Goal: Task Accomplishment & Management: Use online tool/utility

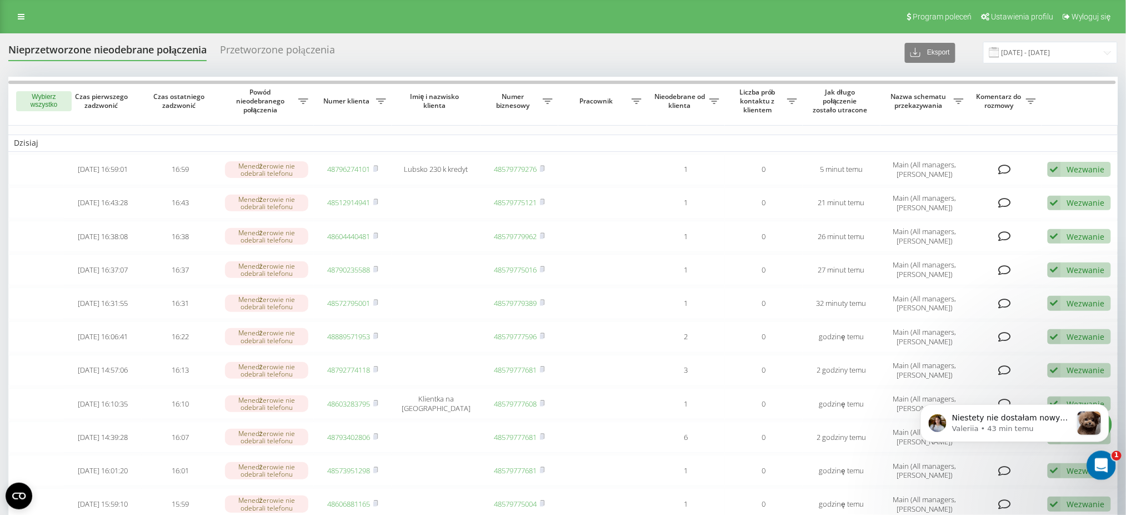
click at [1096, 466] on icon "Otwórz komunikator Intercom" at bounding box center [1100, 463] width 18 height 18
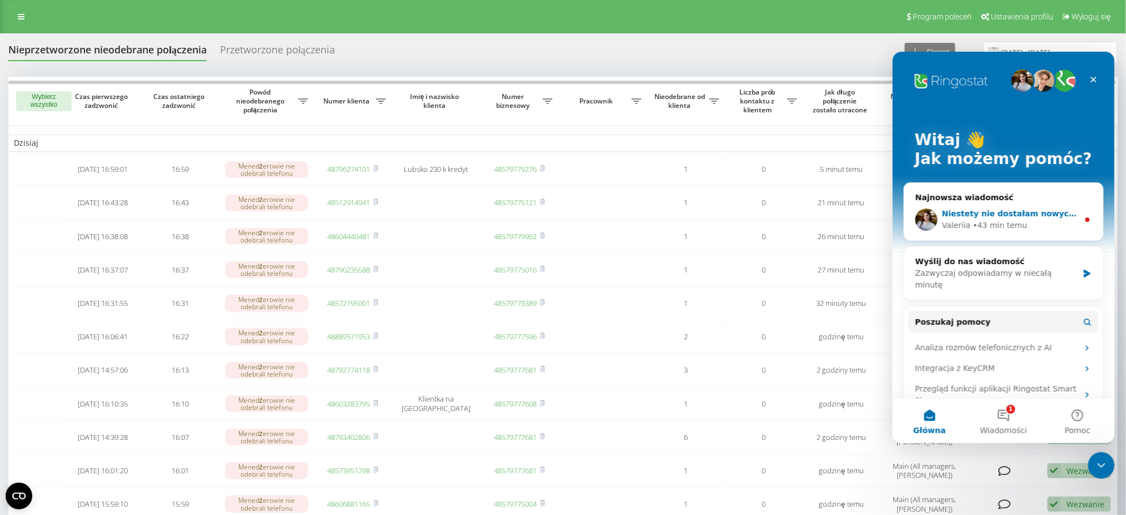
click at [993, 223] on div "• 43 min temu" at bounding box center [1000, 225] width 54 height 12
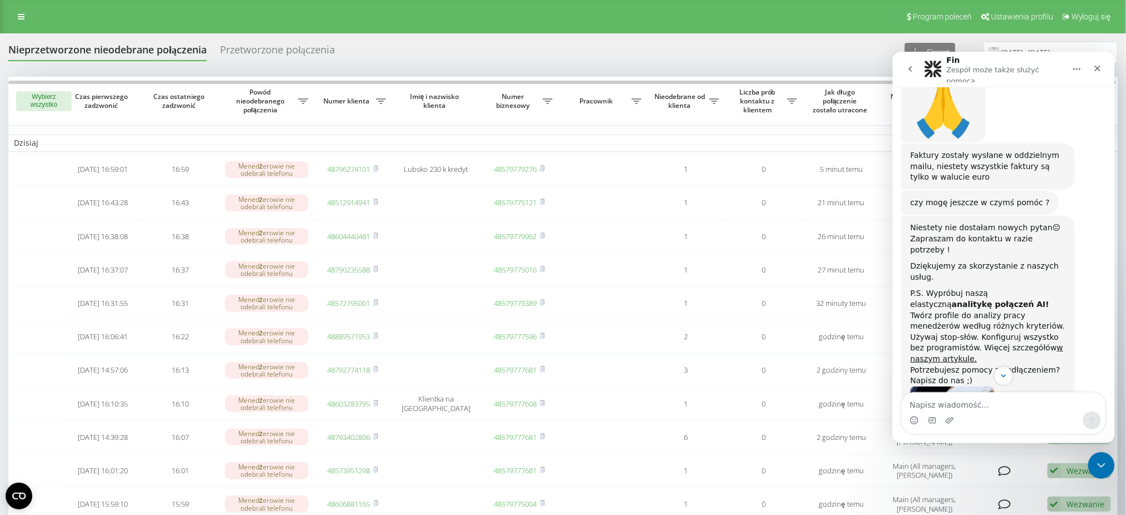
scroll to position [1149, 0]
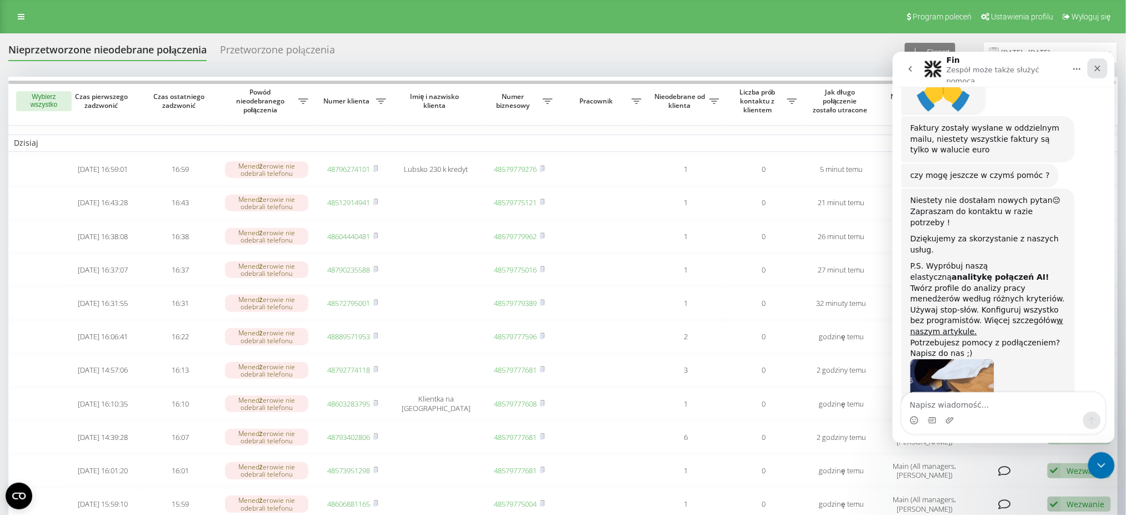
click at [1097, 68] on icon "Zamknij" at bounding box center [1097, 67] width 9 height 9
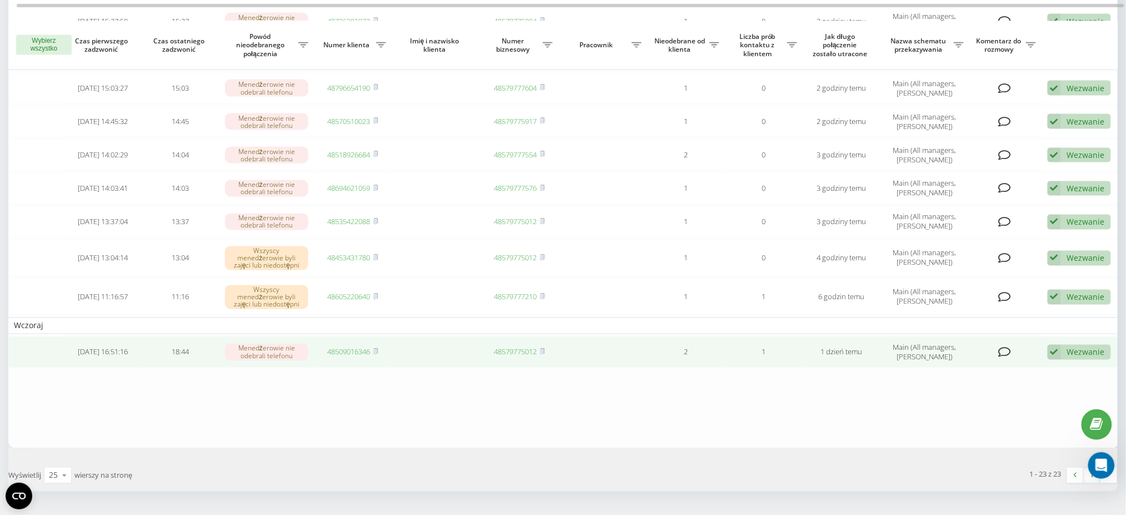
scroll to position [602, 0]
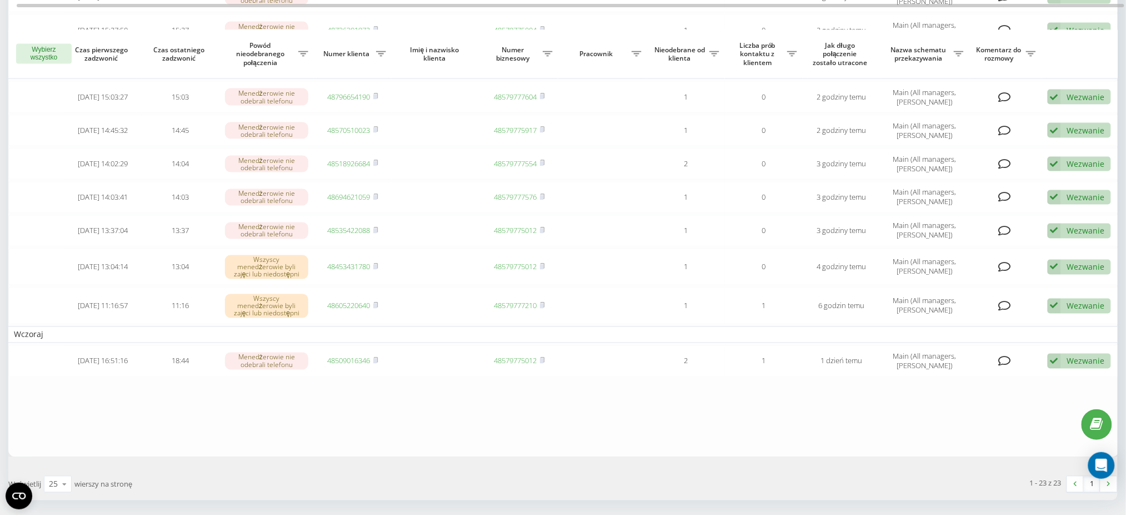
scroll to position [602, 0]
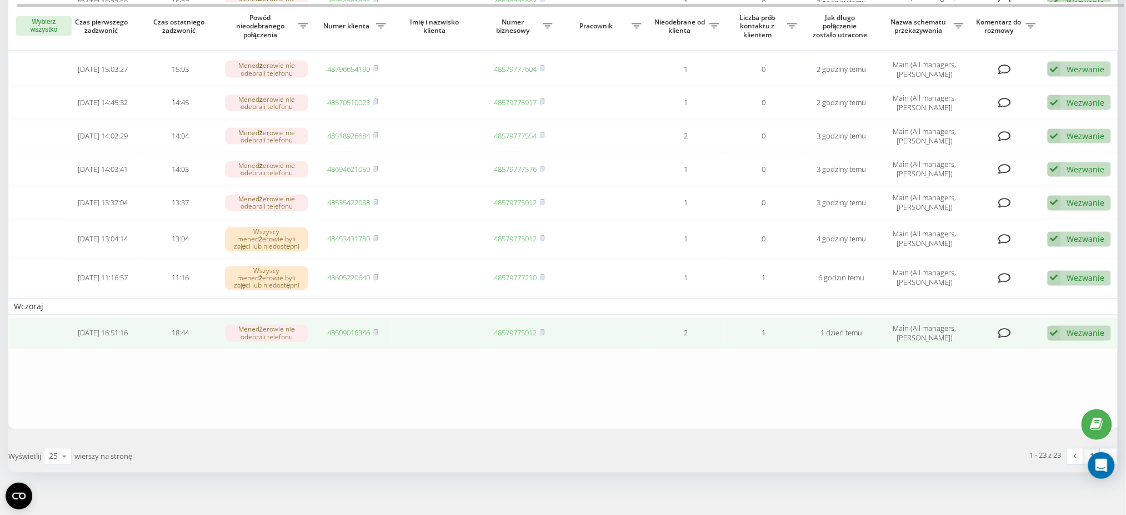
click at [353, 328] on link "48509016346" at bounding box center [349, 333] width 43 height 10
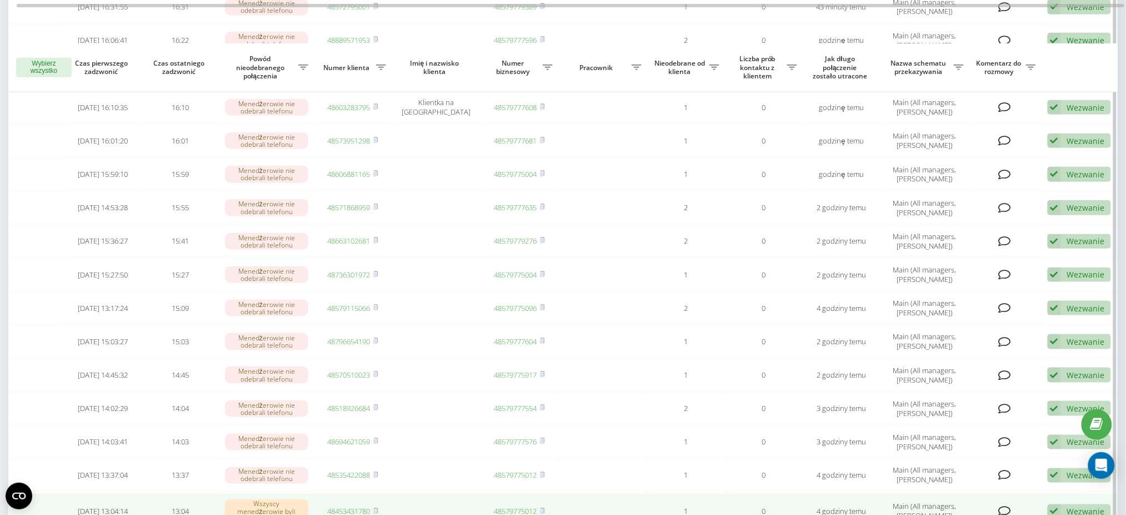
scroll to position [444, 0]
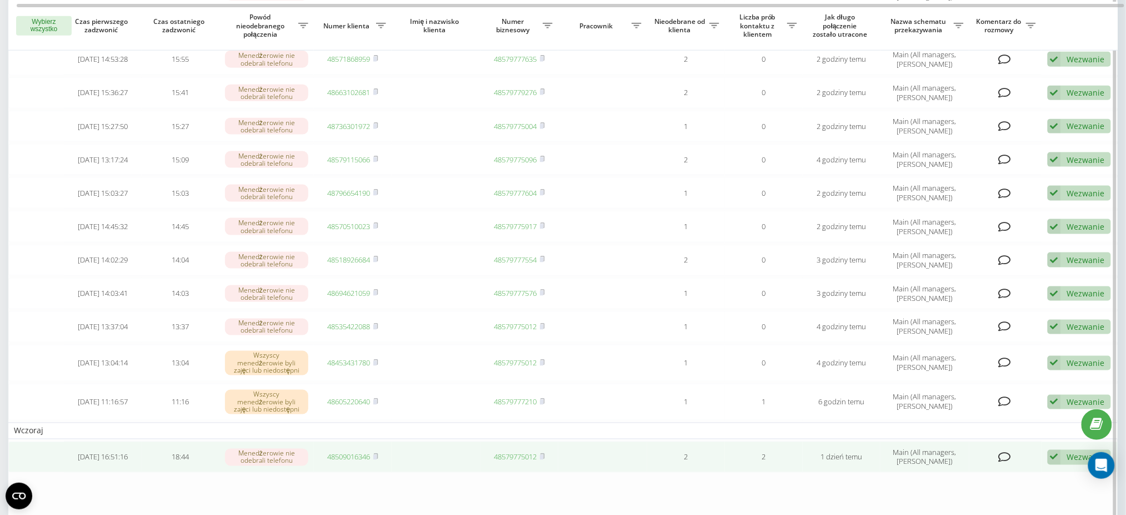
click at [1063, 451] on div "Wezwanie Nie udało się skontaktować Skontaktowano się z klientem za pomocą inne…" at bounding box center [1079, 456] width 63 height 15
click at [962, 373] on span "Nie udało się skontaktować" at bounding box center [946, 378] width 101 height 11
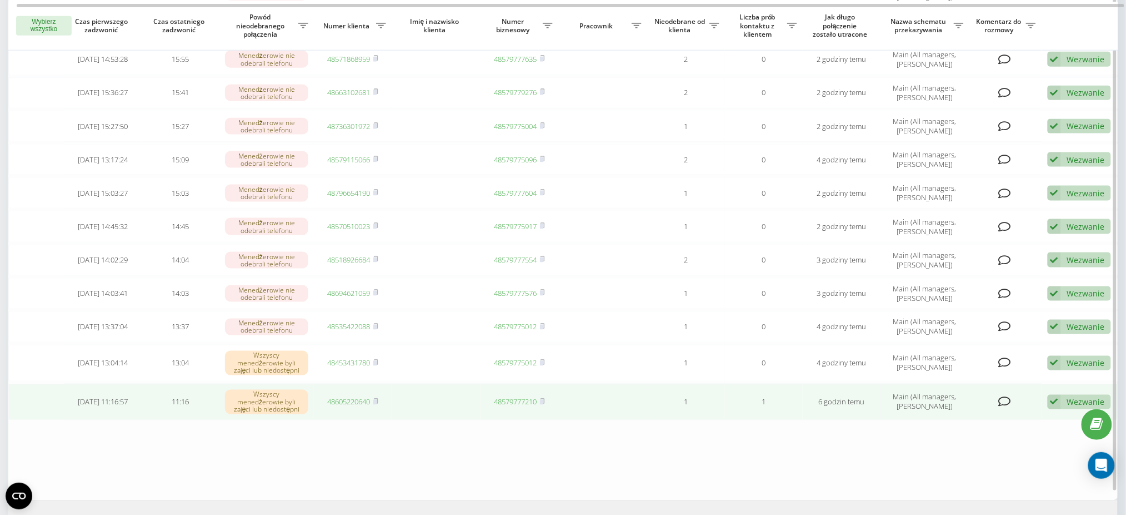
click at [350, 401] on td "48605220640" at bounding box center [353, 401] width 78 height 37
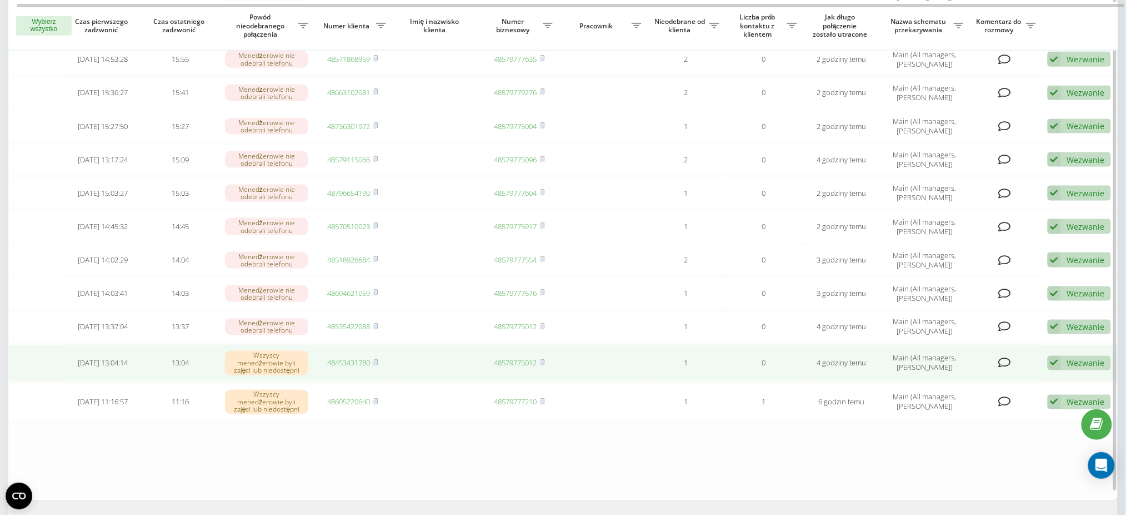
click at [351, 358] on link "48453431780" at bounding box center [349, 363] width 43 height 10
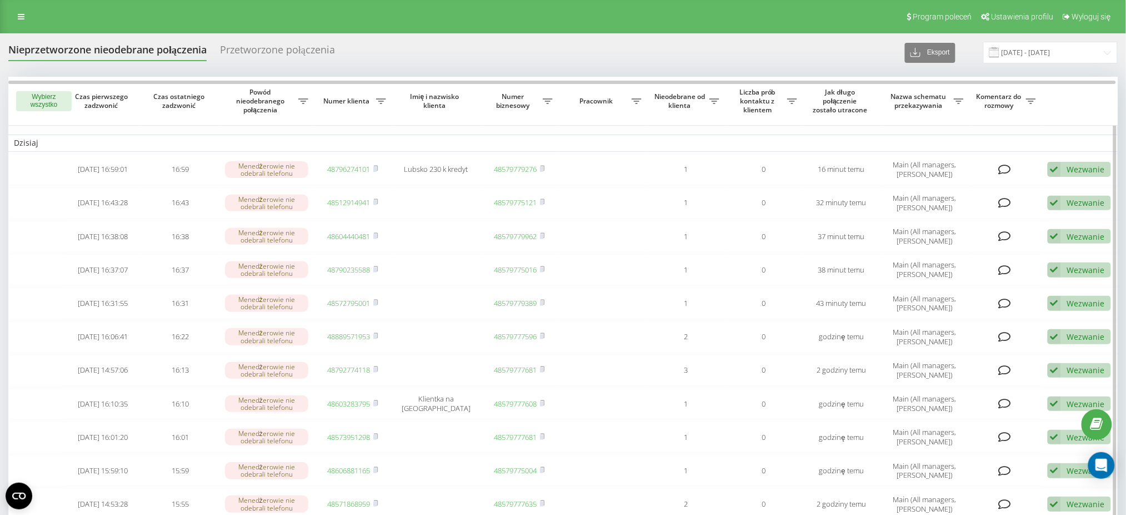
scroll to position [296, 0]
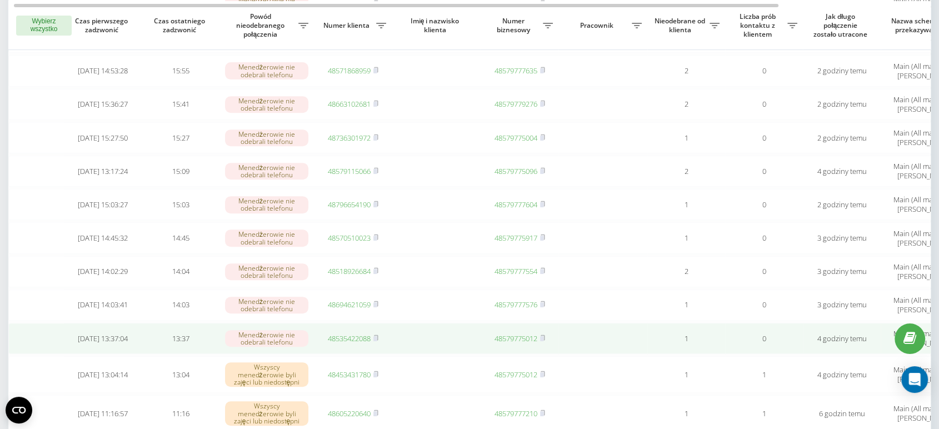
scroll to position [602, 0]
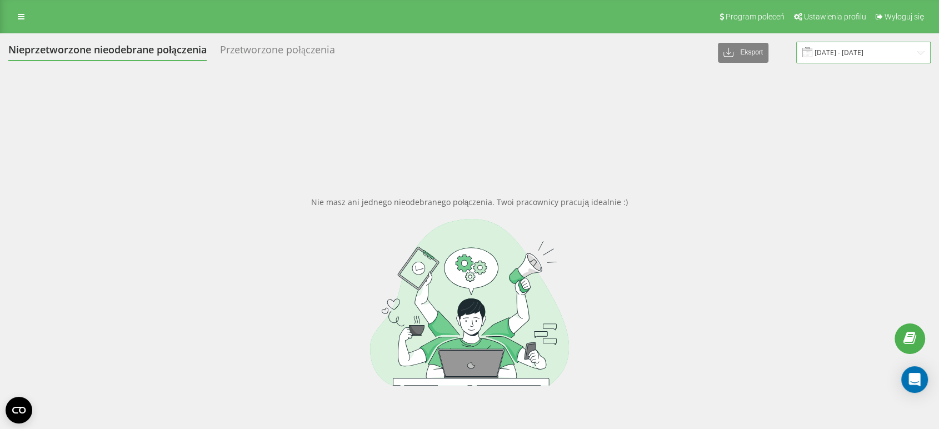
click at [875, 57] on input "[DATE] - [DATE]" at bounding box center [863, 53] width 134 height 22
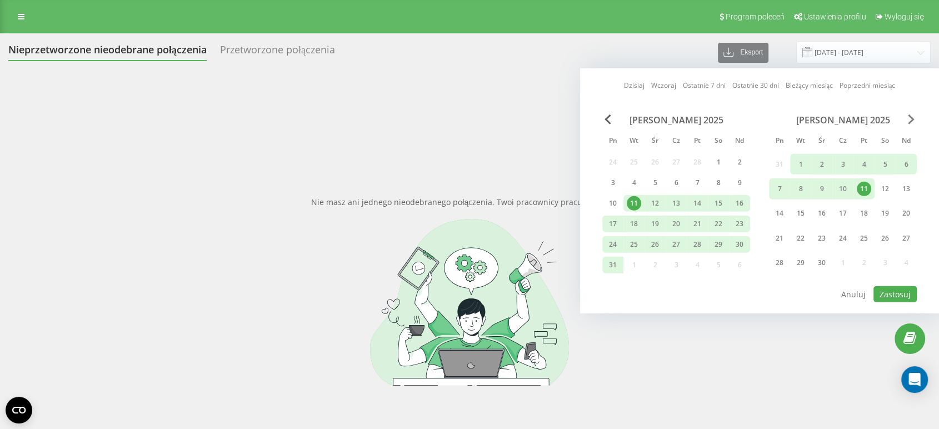
click at [911, 120] on span "Next Month" at bounding box center [911, 119] width 7 height 10
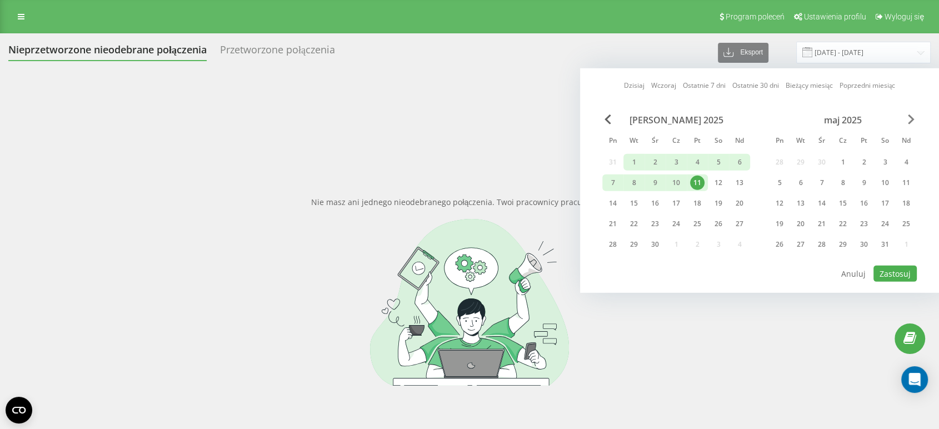
click at [911, 120] on span "Next Month" at bounding box center [911, 119] width 7 height 10
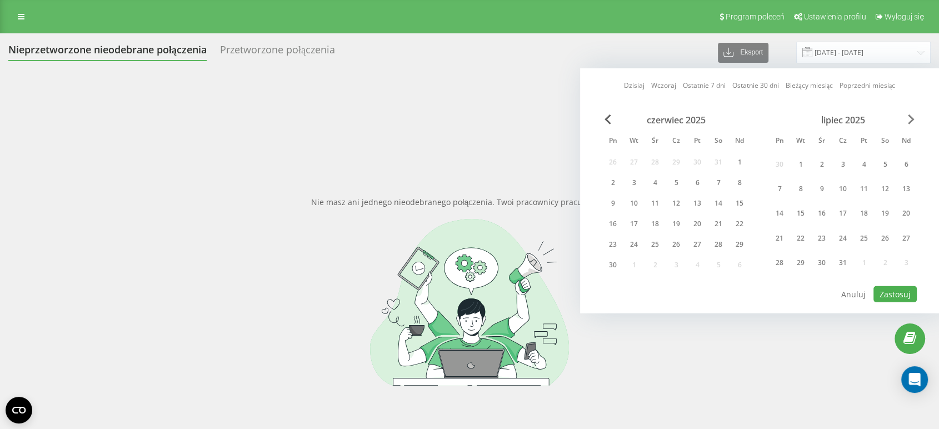
click at [911, 120] on span "Next Month" at bounding box center [911, 119] width 7 height 10
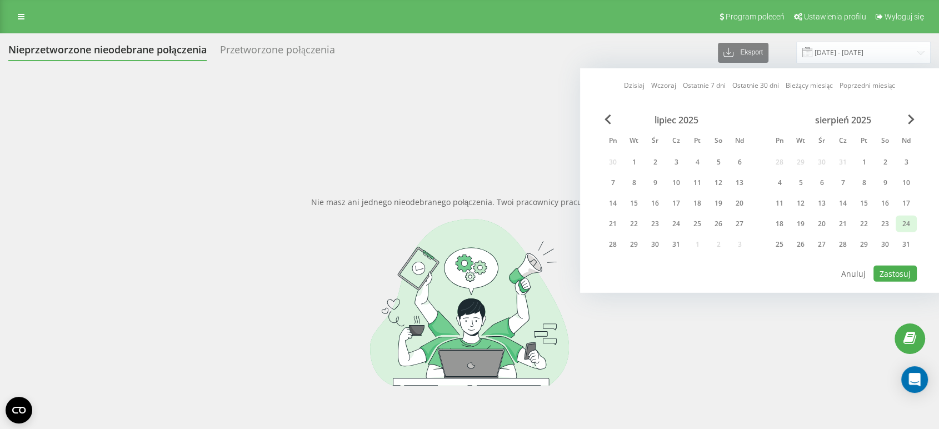
click at [910, 239] on div "31" at bounding box center [906, 244] width 14 height 14
click at [870, 159] on div "1" at bounding box center [863, 162] width 21 height 17
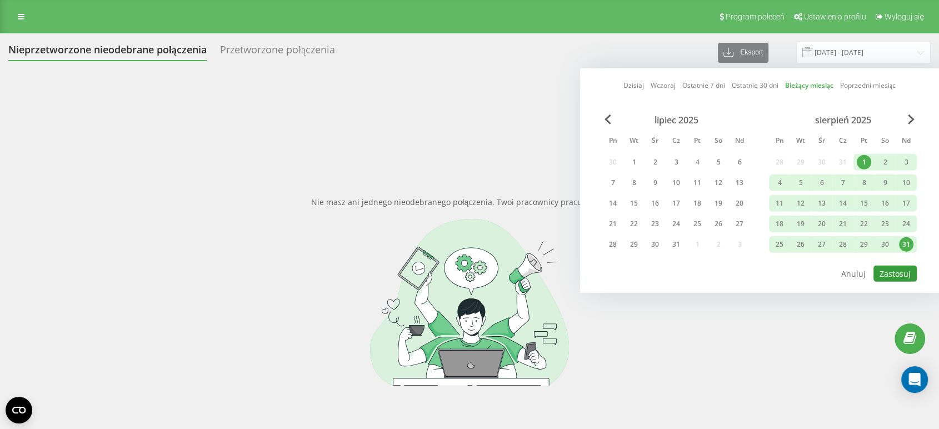
click at [904, 266] on button "Zastosuj" at bounding box center [894, 274] width 43 height 16
type input "01.08.2025 - 31.08.2025"
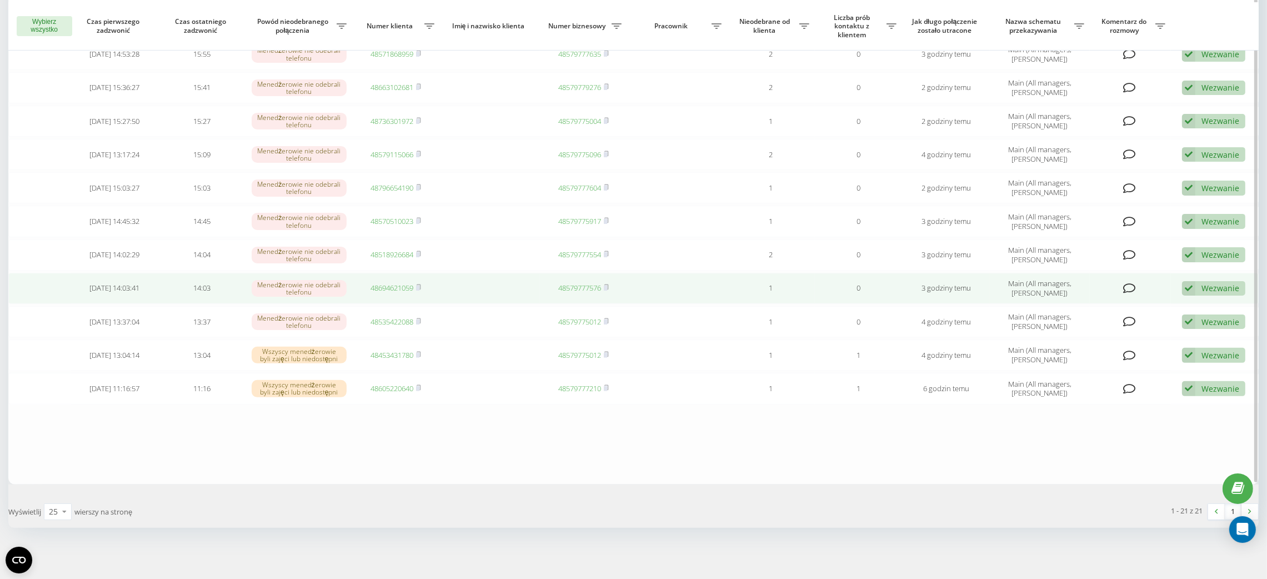
click at [938, 291] on div "Wezwanie" at bounding box center [1221, 288] width 38 height 11
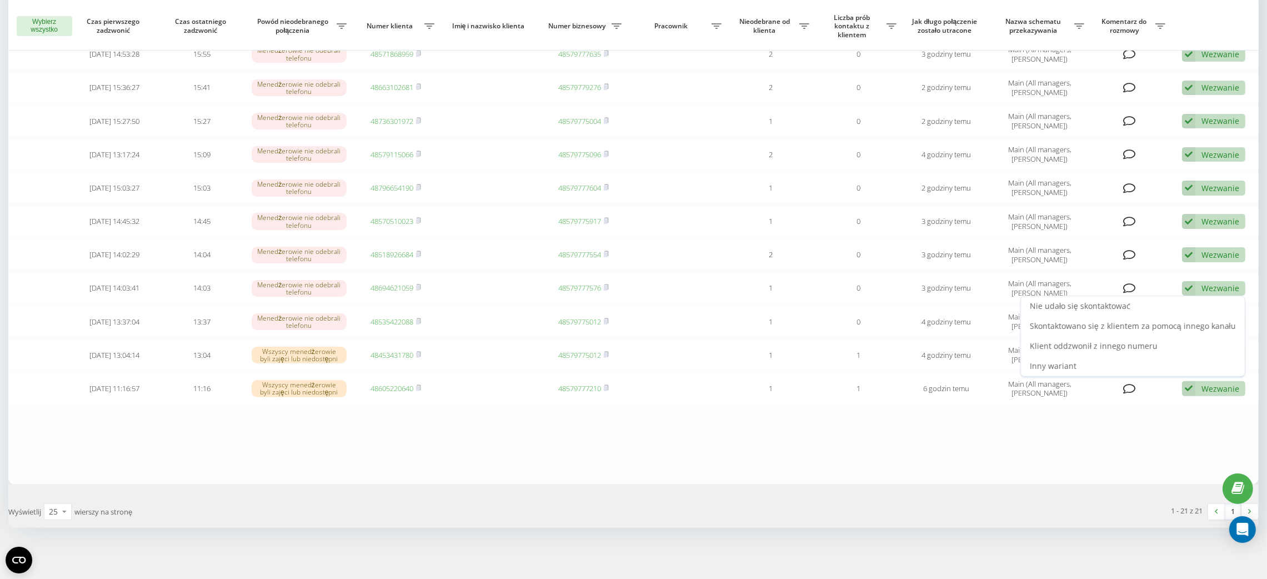
drag, startPoint x: 1191, startPoint y: 322, endPoint x: 985, endPoint y: 337, distance: 206.1
click at [938, 324] on span "Skontaktowano się z klientem za pomocą innego kanału" at bounding box center [1133, 326] width 206 height 11
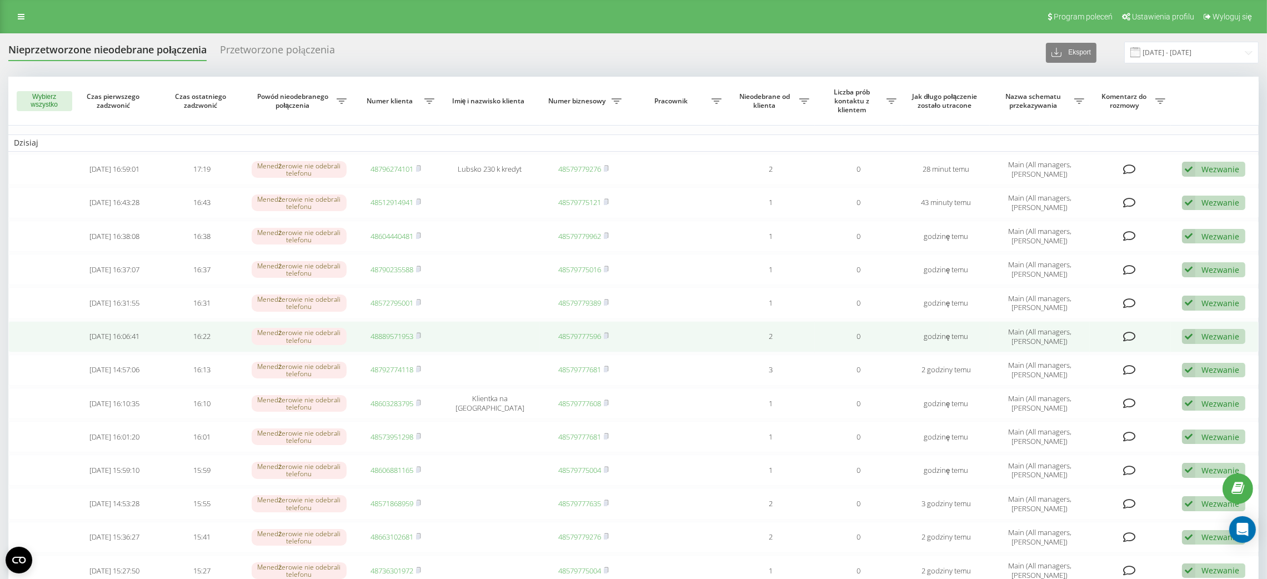
click at [511, 333] on td at bounding box center [490, 336] width 100 height 31
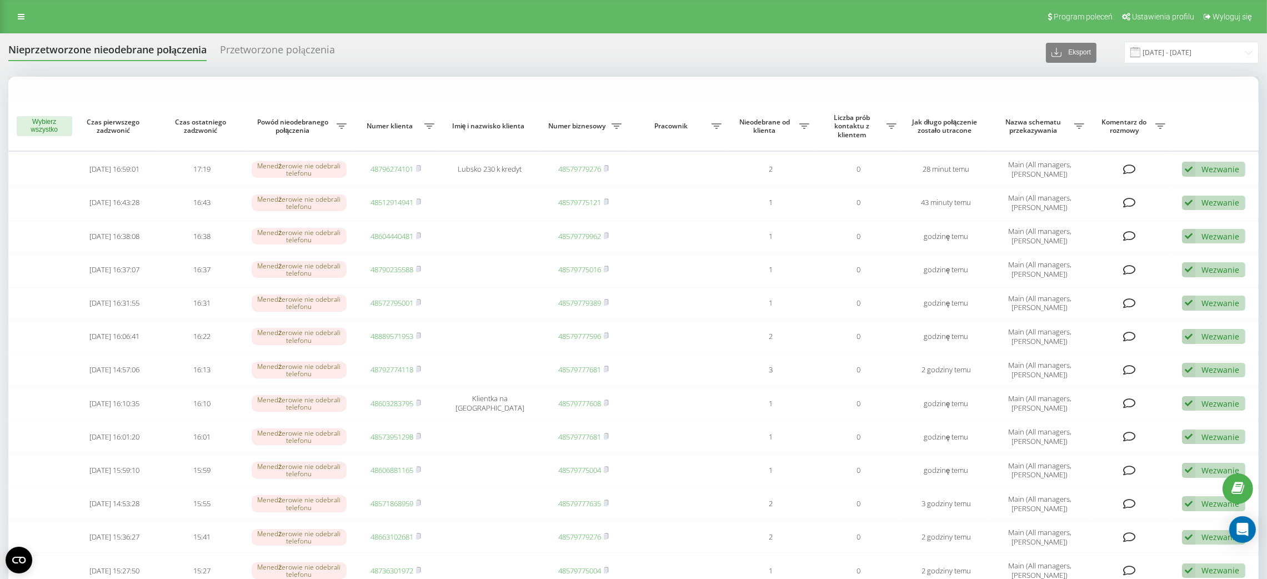
scroll to position [249, 0]
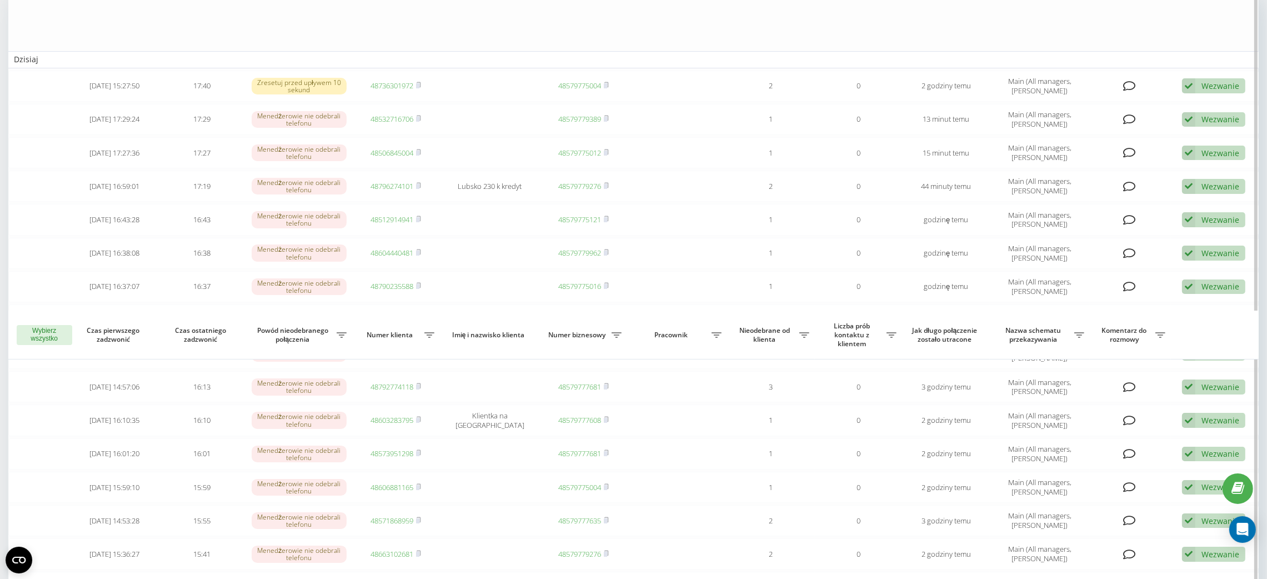
scroll to position [483, 0]
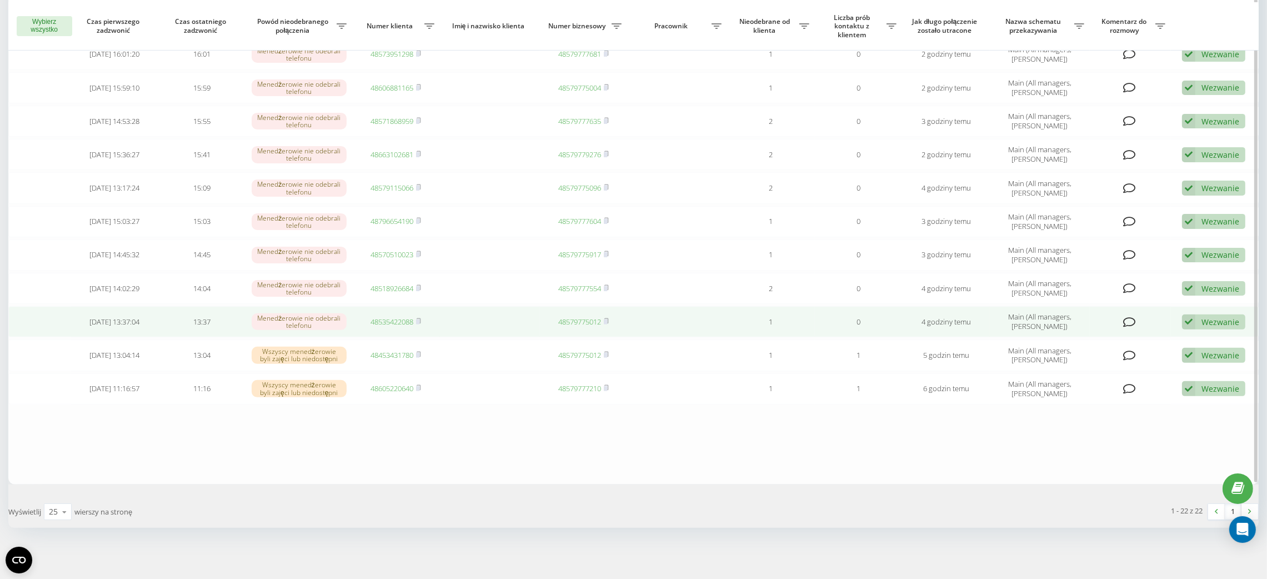
click at [379, 317] on link "48535422088" at bounding box center [392, 322] width 43 height 10
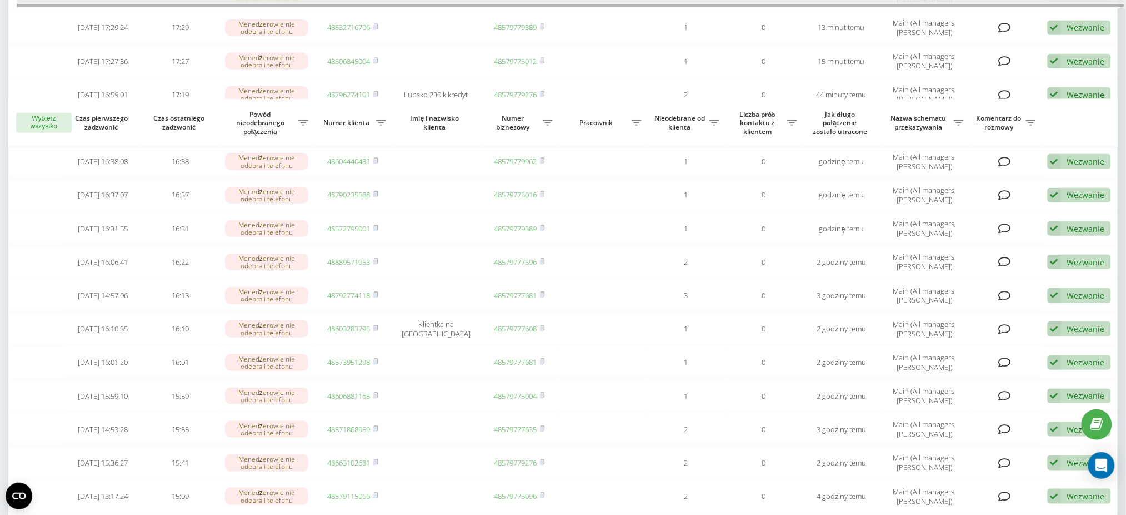
scroll to position [296, 0]
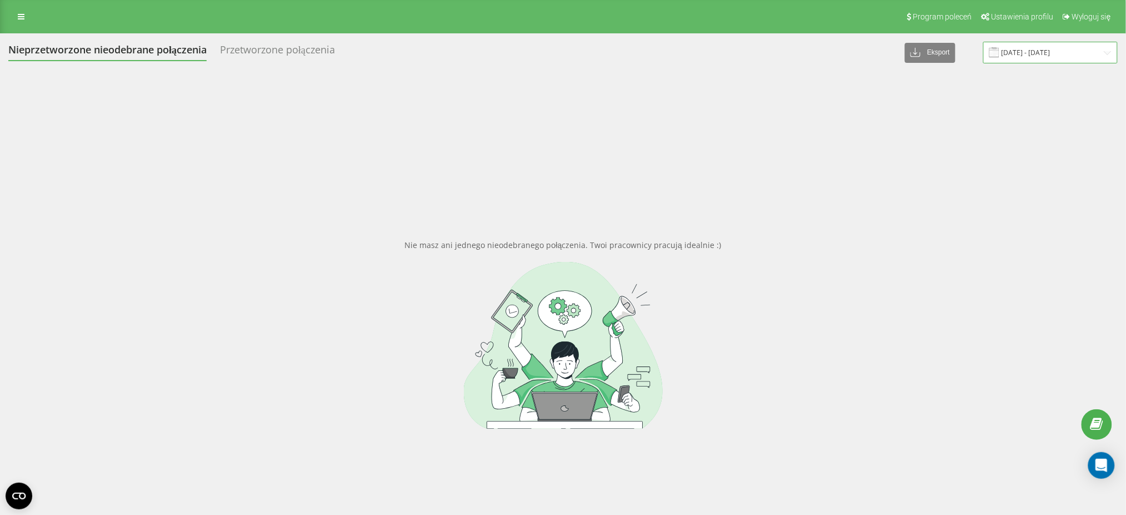
click at [1042, 54] on input "[DATE] - [DATE]" at bounding box center [1050, 53] width 134 height 22
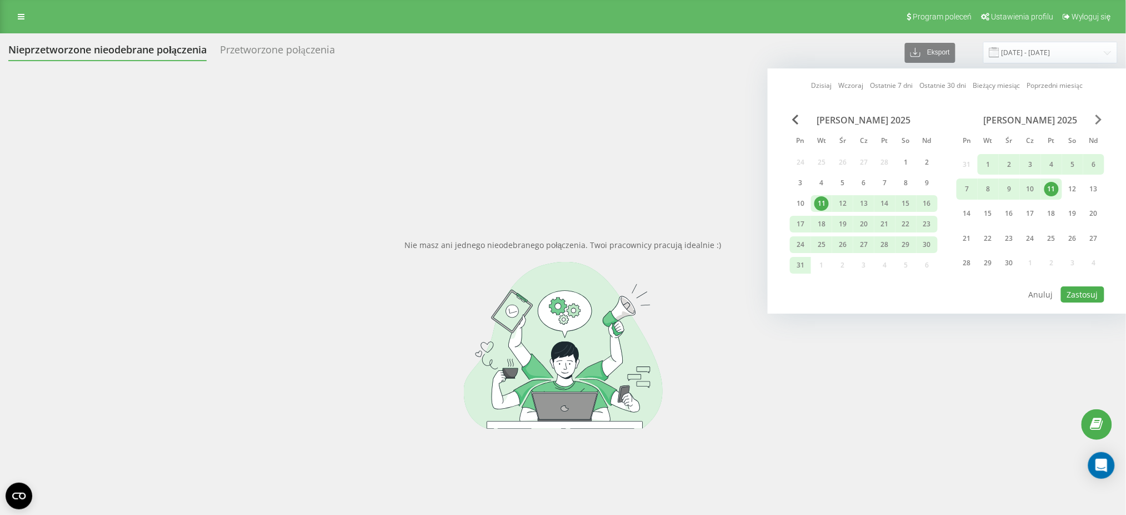
drag, startPoint x: 1091, startPoint y: 118, endPoint x: 1097, endPoint y: 119, distance: 6.3
click at [1091, 117] on div "[PERSON_NAME] 2025" at bounding box center [1031, 119] width 148 height 11
click at [1097, 119] on span "Next Month" at bounding box center [1099, 119] width 7 height 10
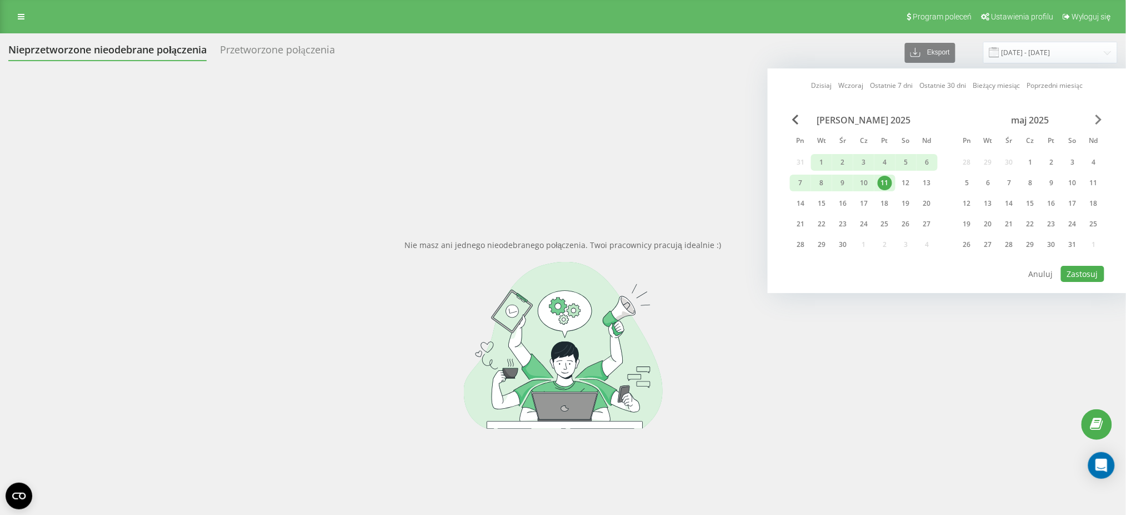
click at [1097, 119] on span "Next Month" at bounding box center [1099, 119] width 7 height 10
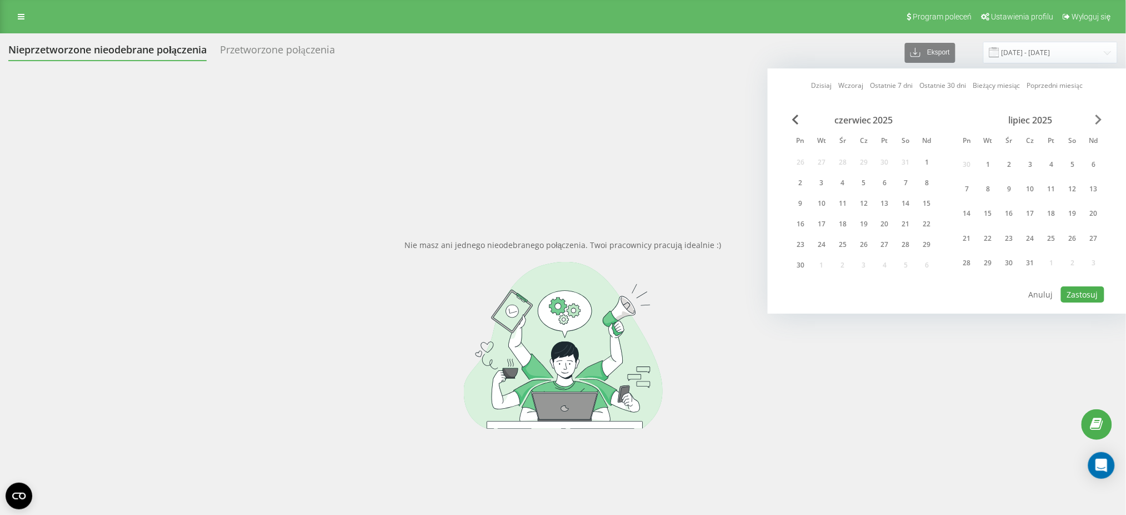
click at [1097, 119] on span "Next Month" at bounding box center [1099, 119] width 7 height 10
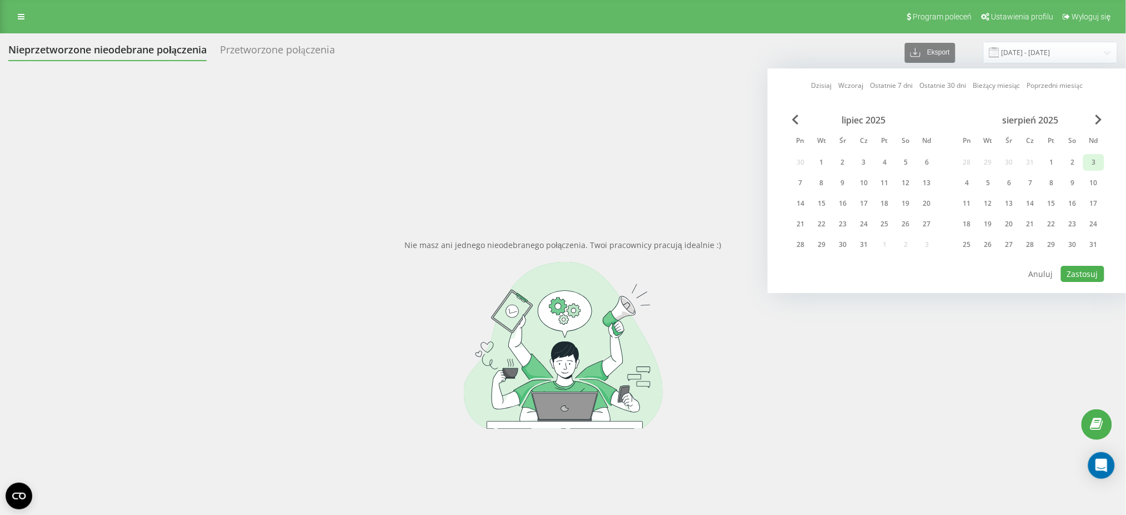
click at [1098, 159] on div "3" at bounding box center [1094, 162] width 14 height 14
click at [1098, 247] on div "31" at bounding box center [1094, 244] width 14 height 14
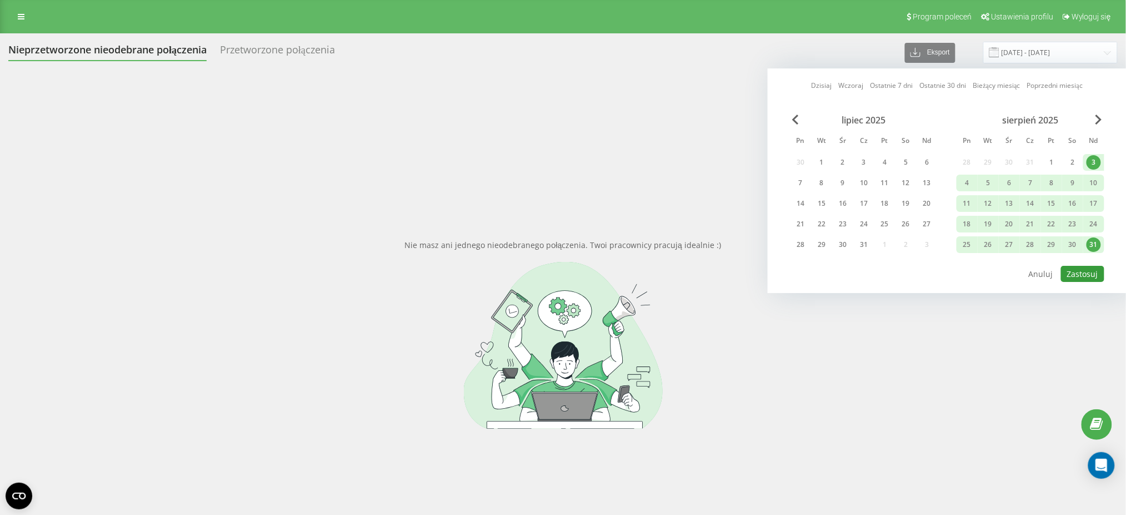
drag, startPoint x: 1090, startPoint y: 271, endPoint x: 1065, endPoint y: 284, distance: 28.1
click at [1090, 272] on button "Zastosuj" at bounding box center [1082, 274] width 43 height 16
type input "[DATE] - [DATE]"
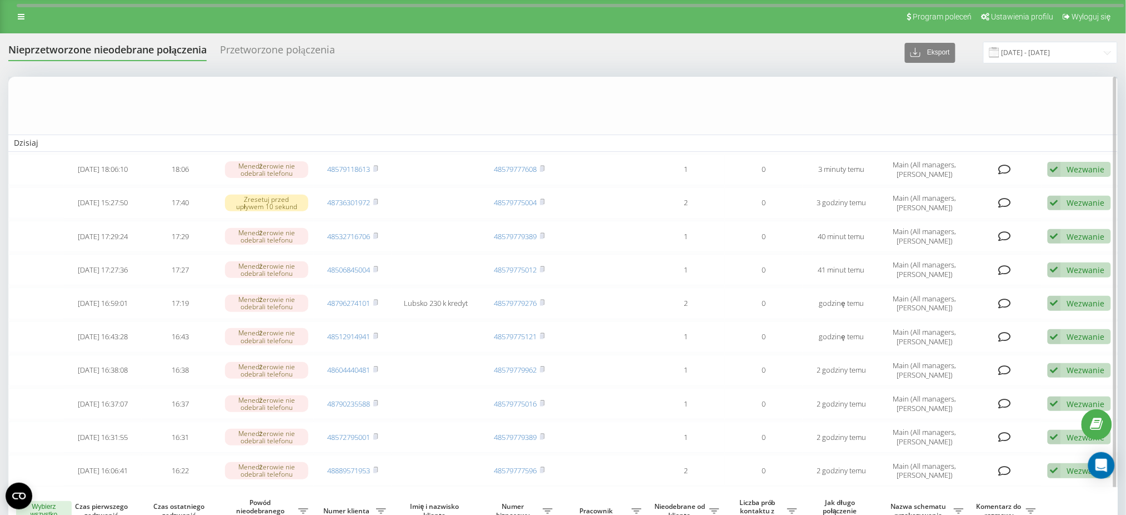
scroll to position [518, 0]
